Goal: Transaction & Acquisition: Subscribe to service/newsletter

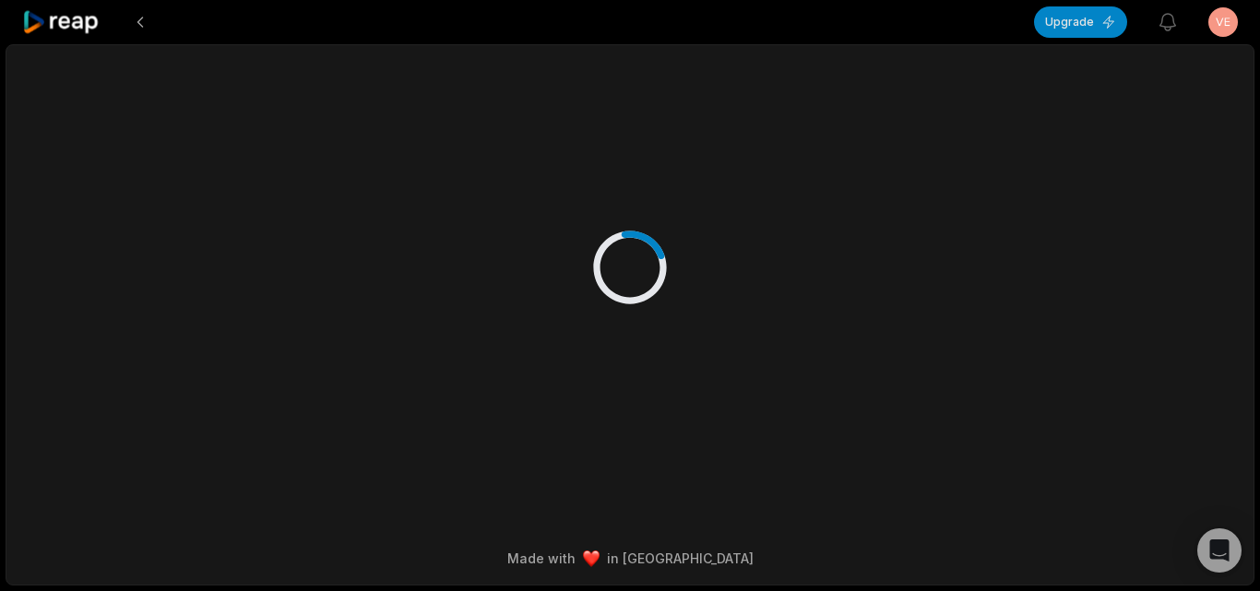
click at [49, 29] on icon at bounding box center [61, 22] width 78 height 25
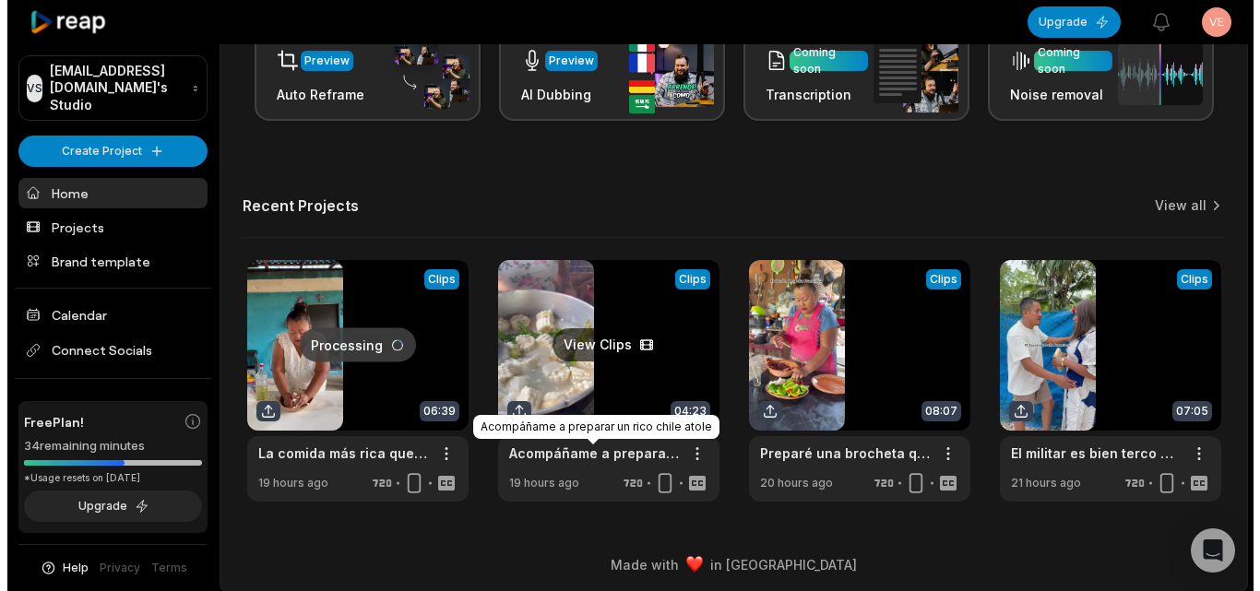
scroll to position [453, 0]
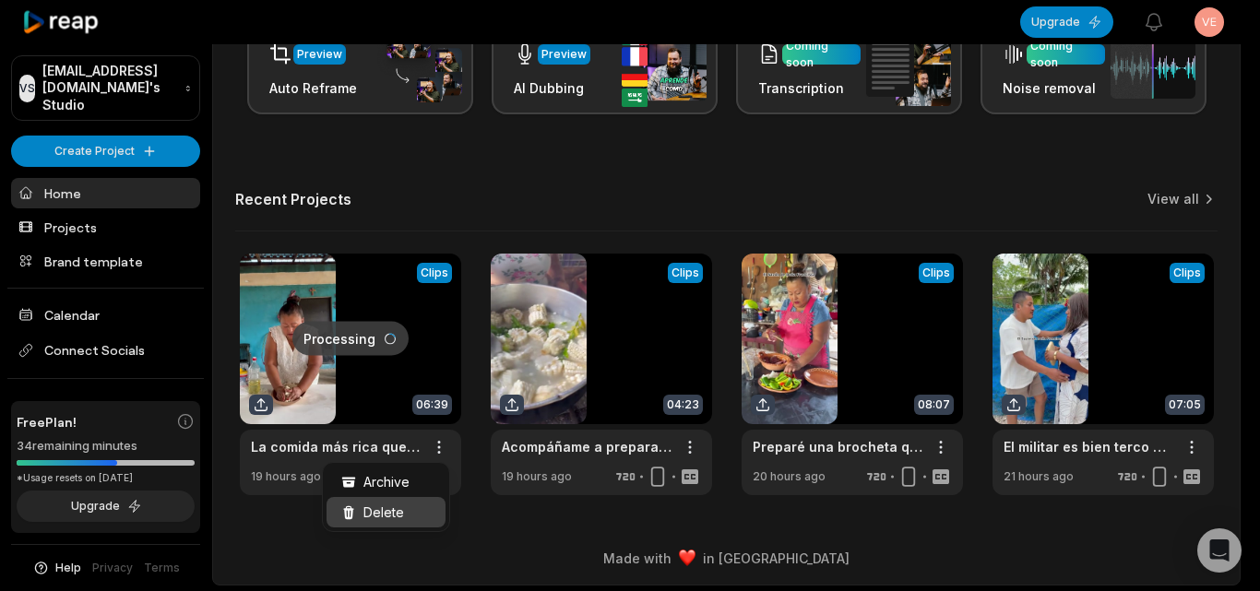
click at [391, 515] on span "Delete" at bounding box center [383, 512] width 41 height 19
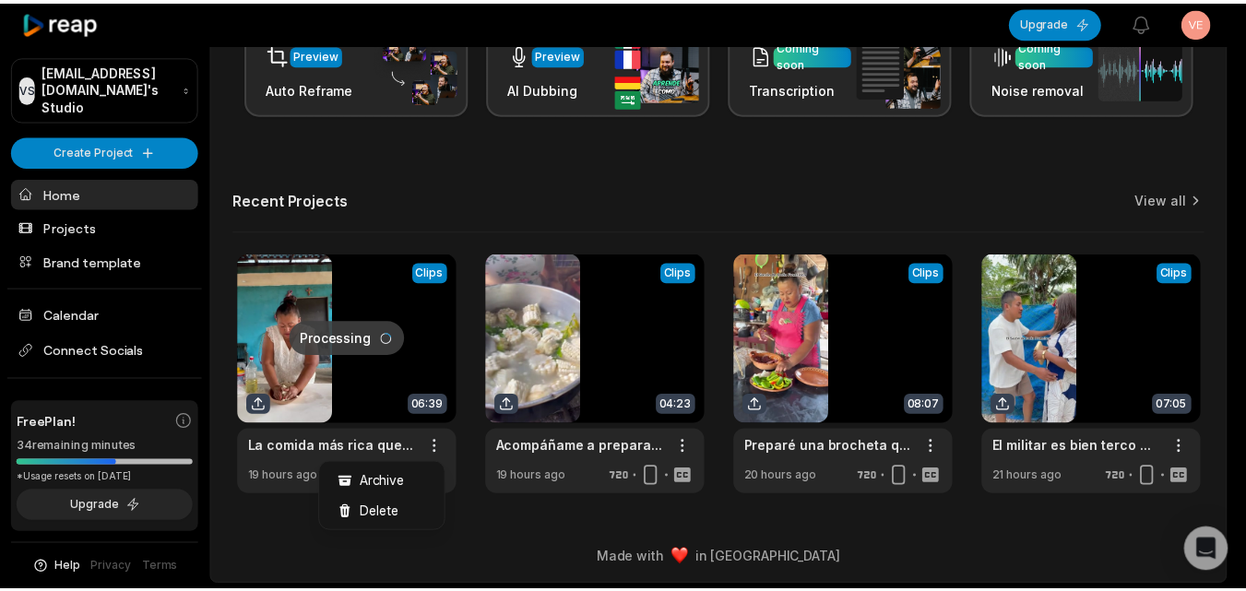
scroll to position [0, 0]
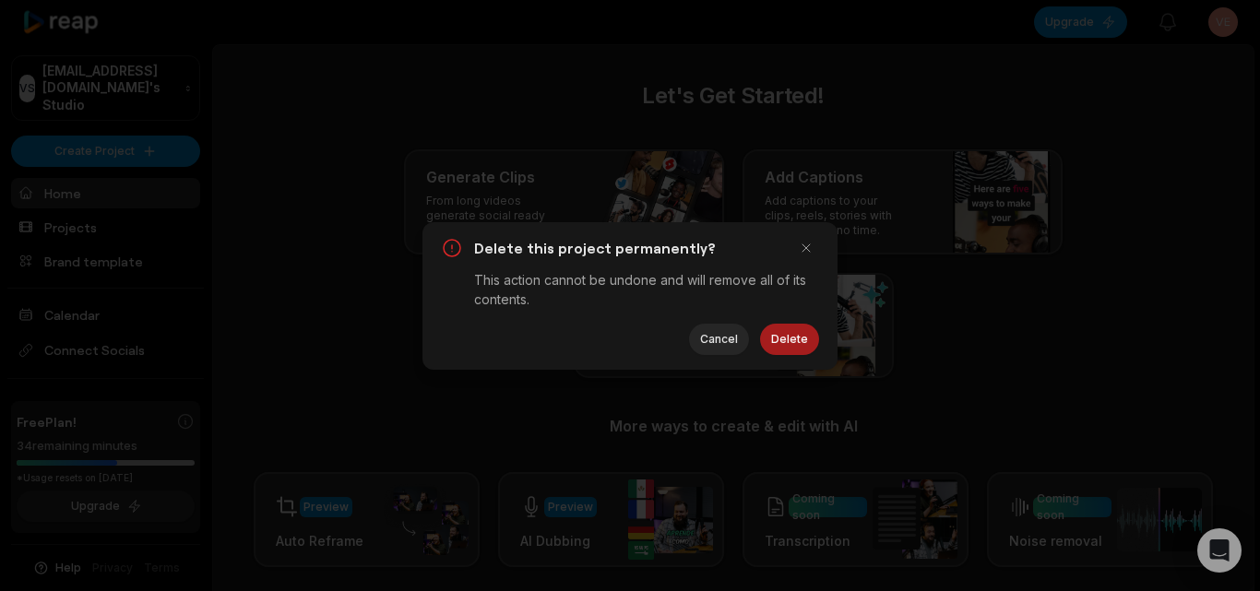
click at [785, 337] on button "Delete" at bounding box center [789, 339] width 59 height 31
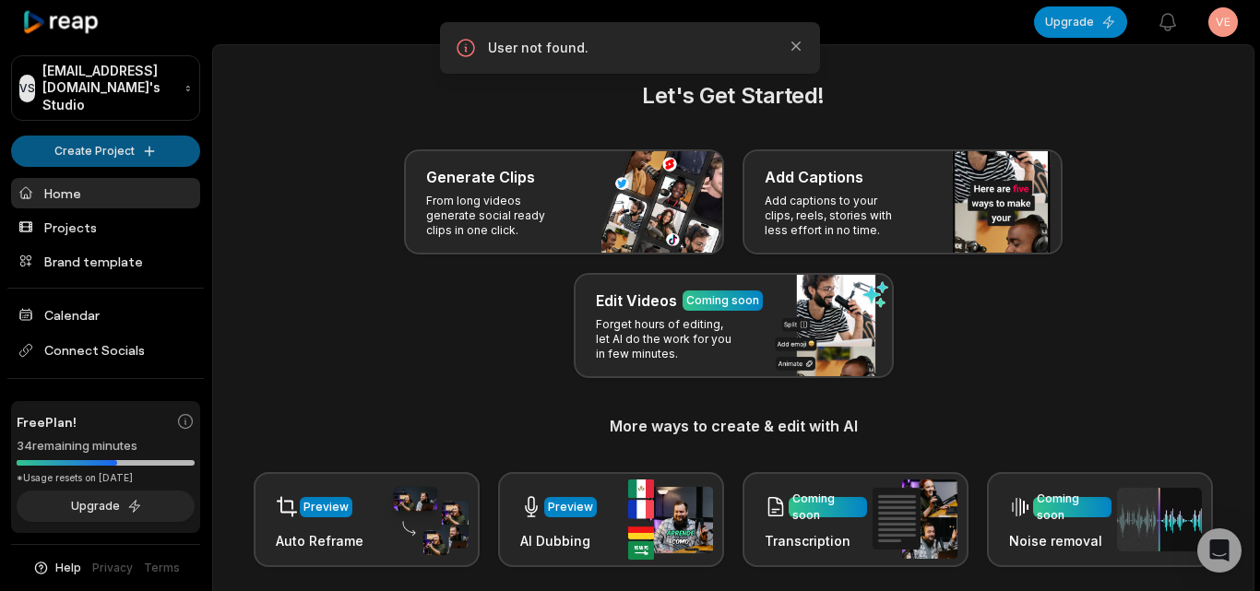
click at [74, 135] on html "VS Venwf@telegmail.com's Studio Create Project Home Projects Brand template Cal…" at bounding box center [630, 295] width 1260 height 591
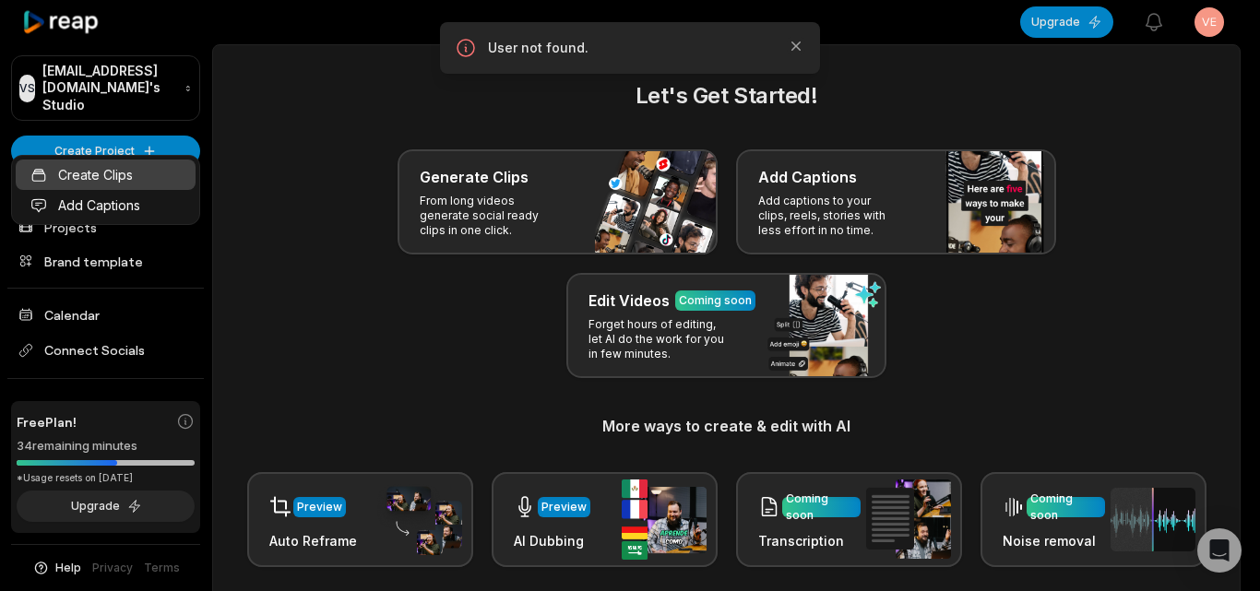
click at [124, 182] on link "Create Clips" at bounding box center [106, 175] width 180 height 30
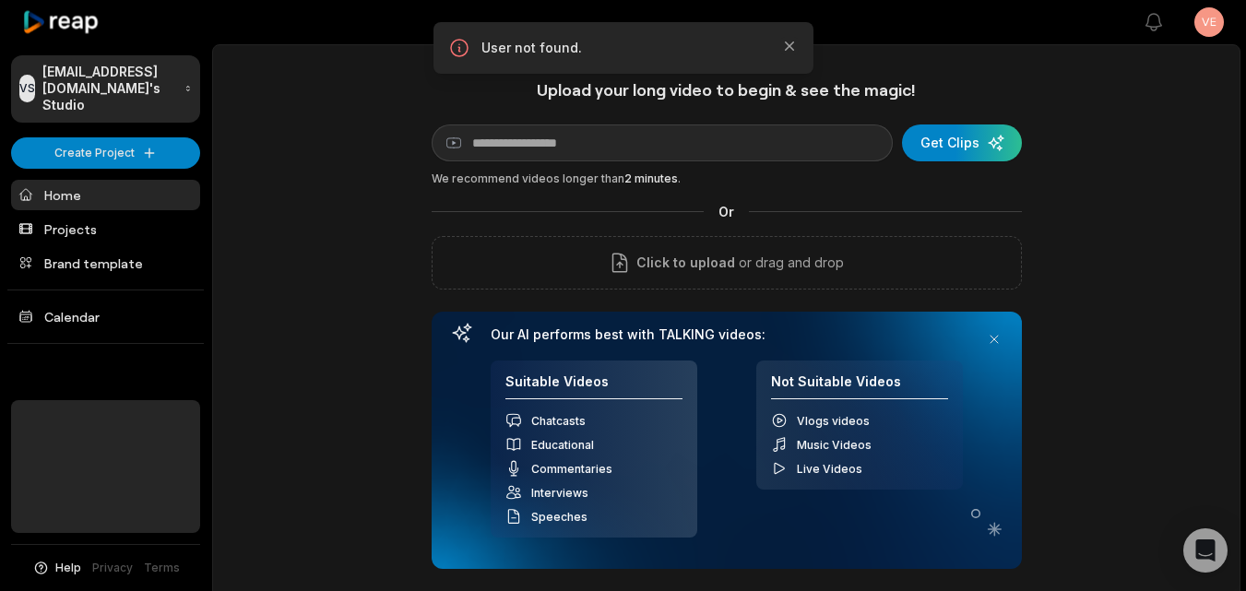
click at [653, 274] on span "Click to upload" at bounding box center [685, 263] width 99 height 22
click at [0, 0] on input "Click to upload" at bounding box center [0, 0] width 0 height 0
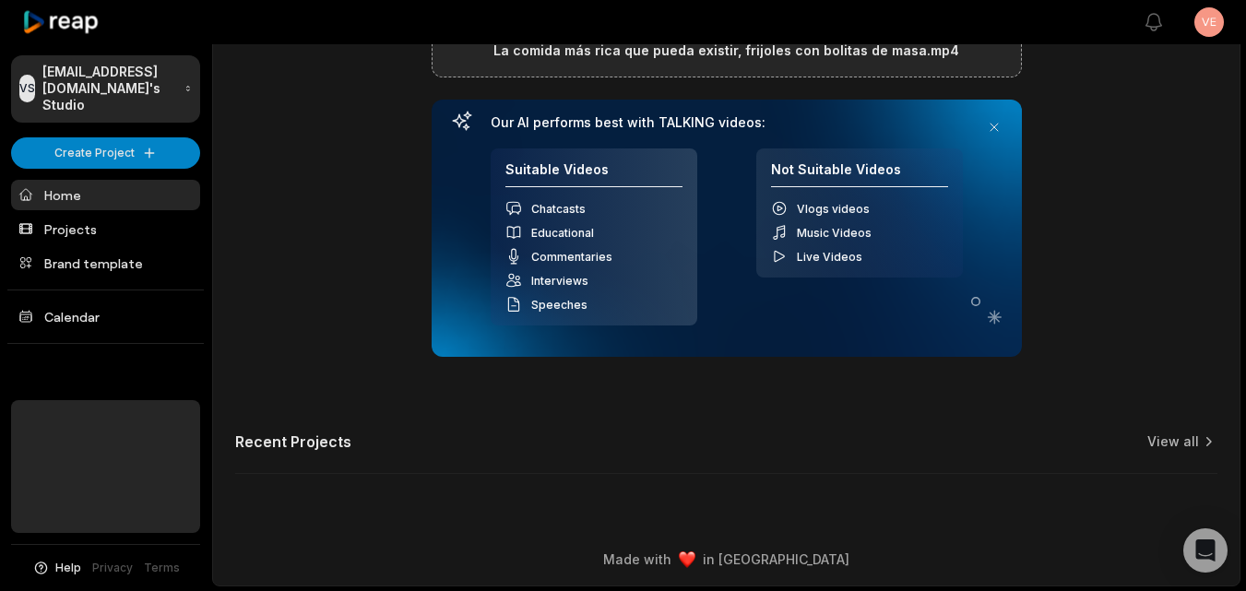
scroll to position [213, 0]
click at [1210, 31] on html "VS [EMAIL_ADDRESS][DOMAIN_NAME]'s Studio Create Project Home Projects Brand tem…" at bounding box center [623, 82] width 1246 height 591
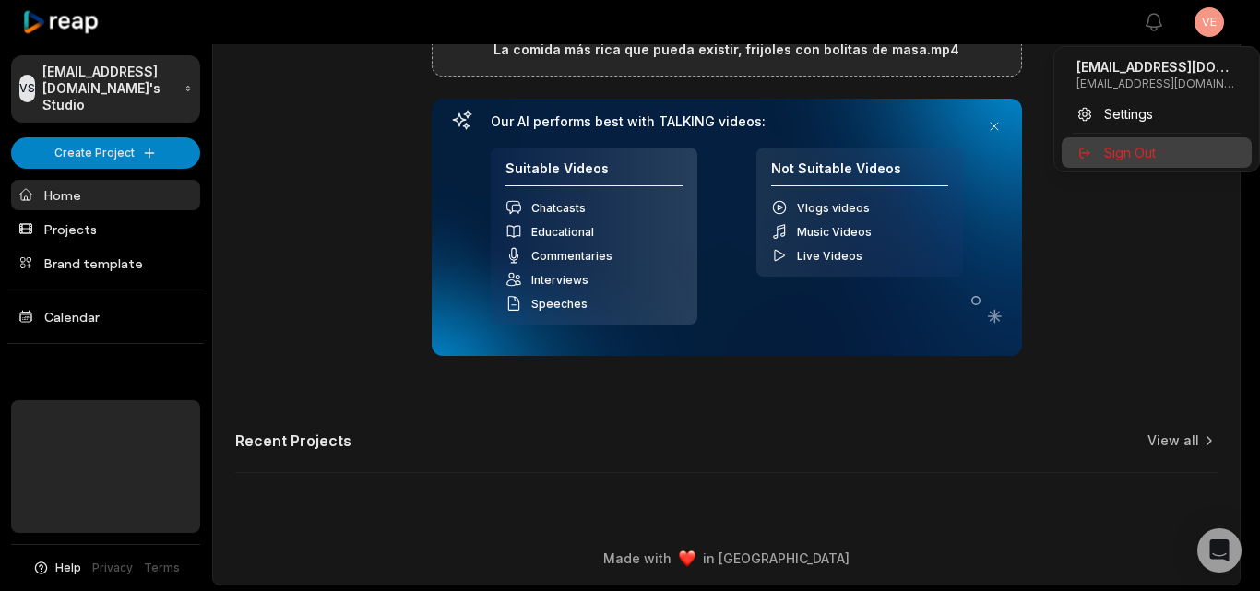
drag, startPoint x: 1131, startPoint y: 160, endPoint x: 984, endPoint y: 342, distance: 234.7
click at [1130, 160] on span "Sign Out" at bounding box center [1130, 152] width 52 height 19
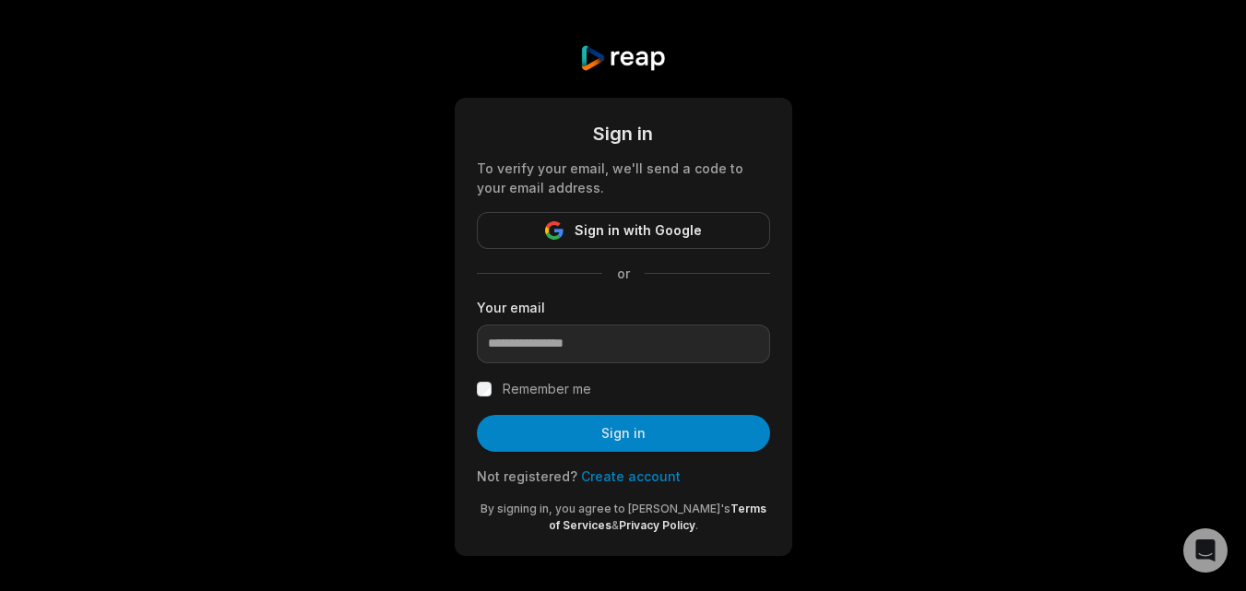
click at [621, 479] on link "Create account" at bounding box center [631, 476] width 100 height 16
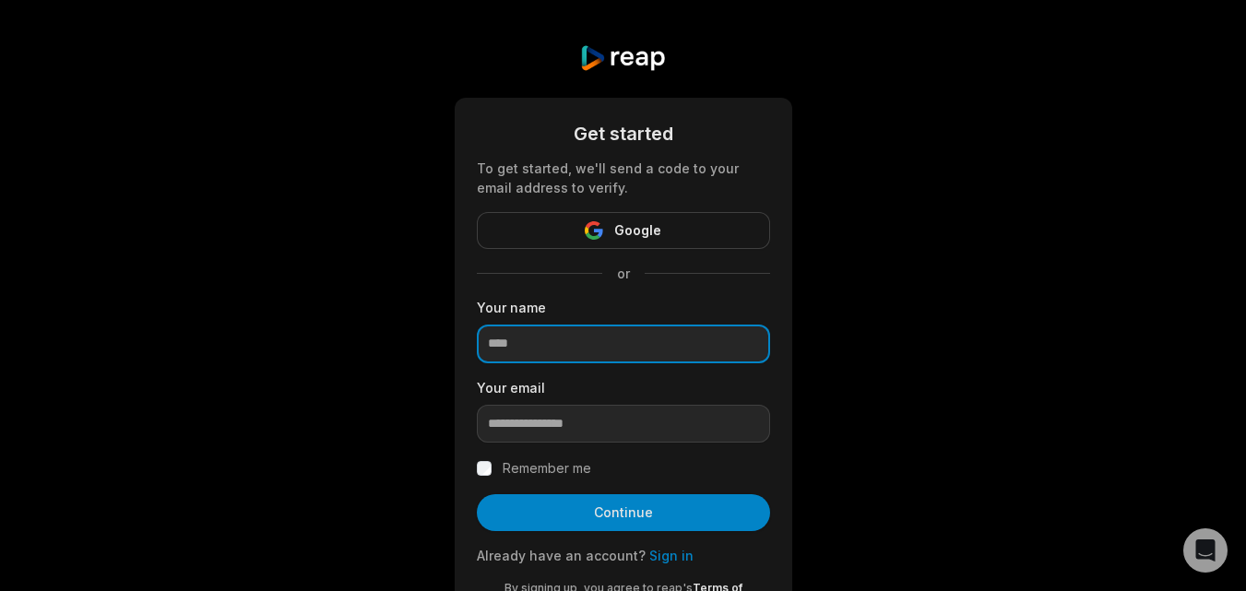
paste input "**********"
type input "**********"
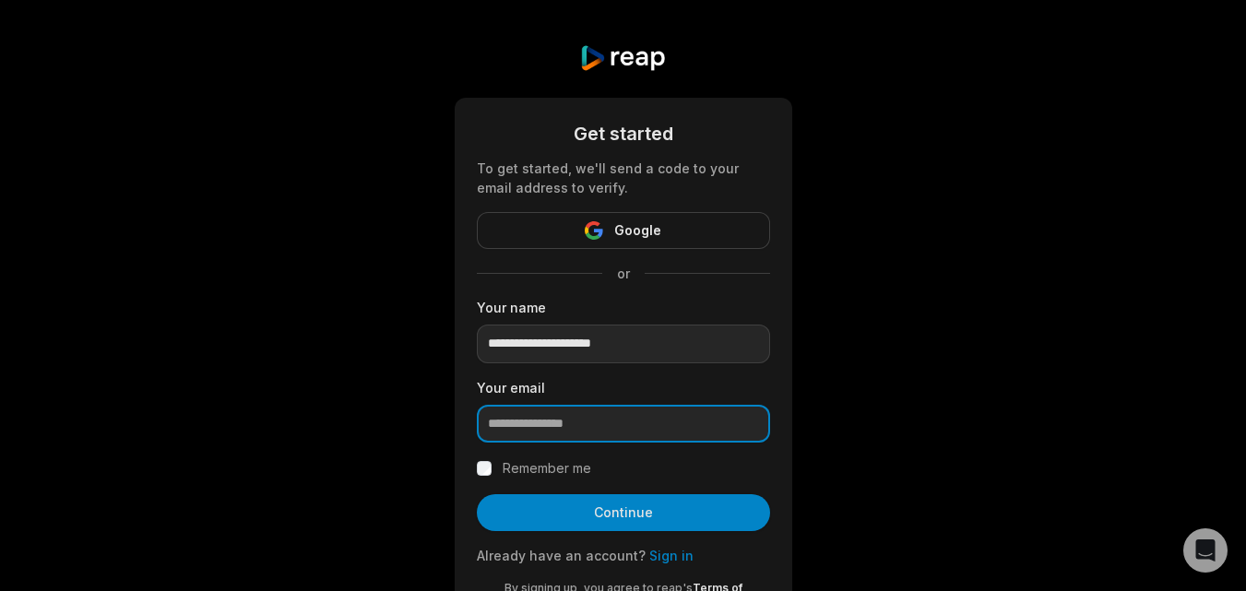
paste input "**********"
type input "**********"
click at [552, 458] on label "Remember me" at bounding box center [547, 468] width 89 height 22
click at [589, 515] on button "Continue" at bounding box center [623, 512] width 293 height 37
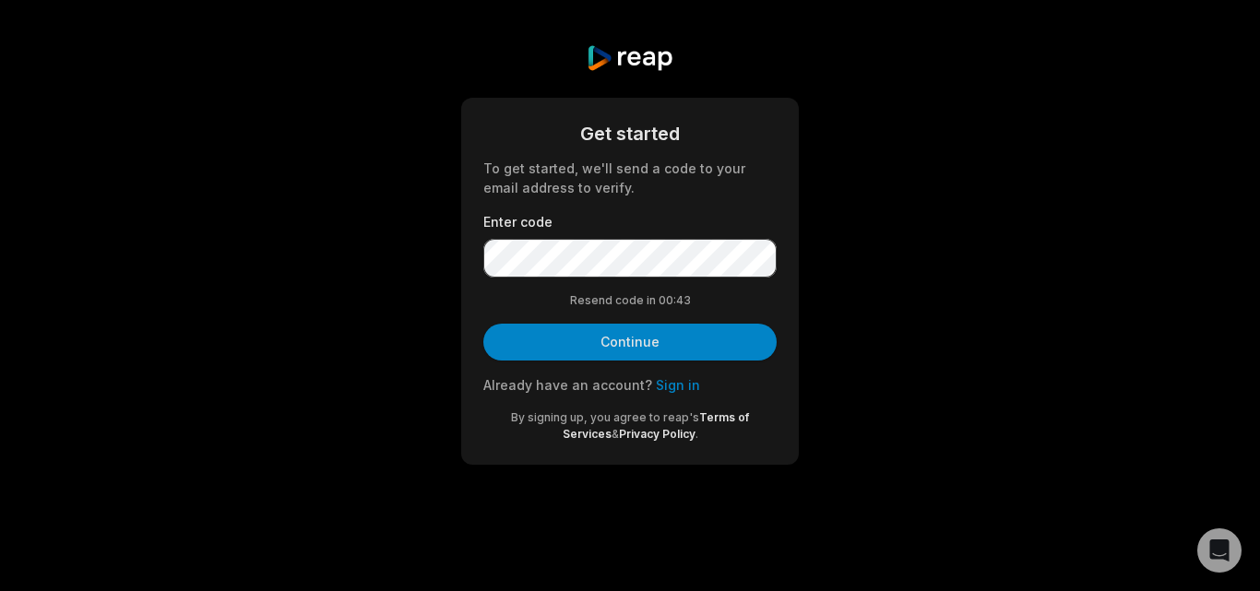
drag, startPoint x: 584, startPoint y: 343, endPoint x: 582, endPoint y: 359, distance: 15.8
click at [585, 345] on button "Continue" at bounding box center [629, 342] width 293 height 37
